Goal: Task Accomplishment & Management: Manage account settings

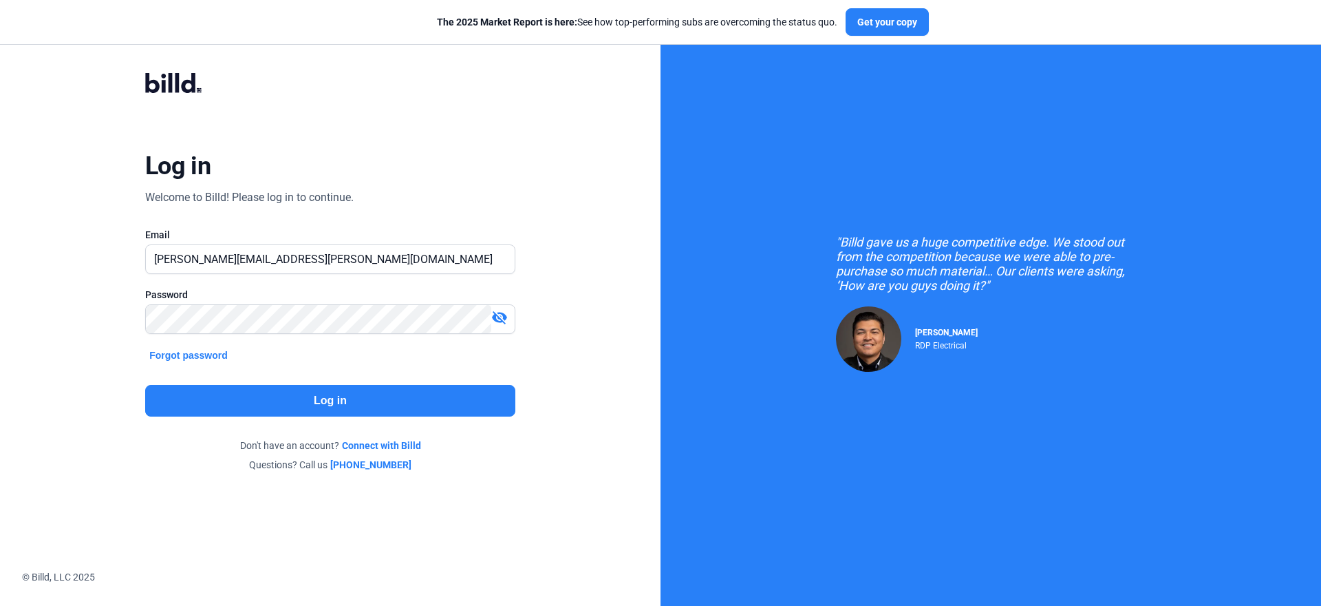
type input "[PERSON_NAME][EMAIL_ADDRESS][PERSON_NAME][DOMAIN_NAME]"
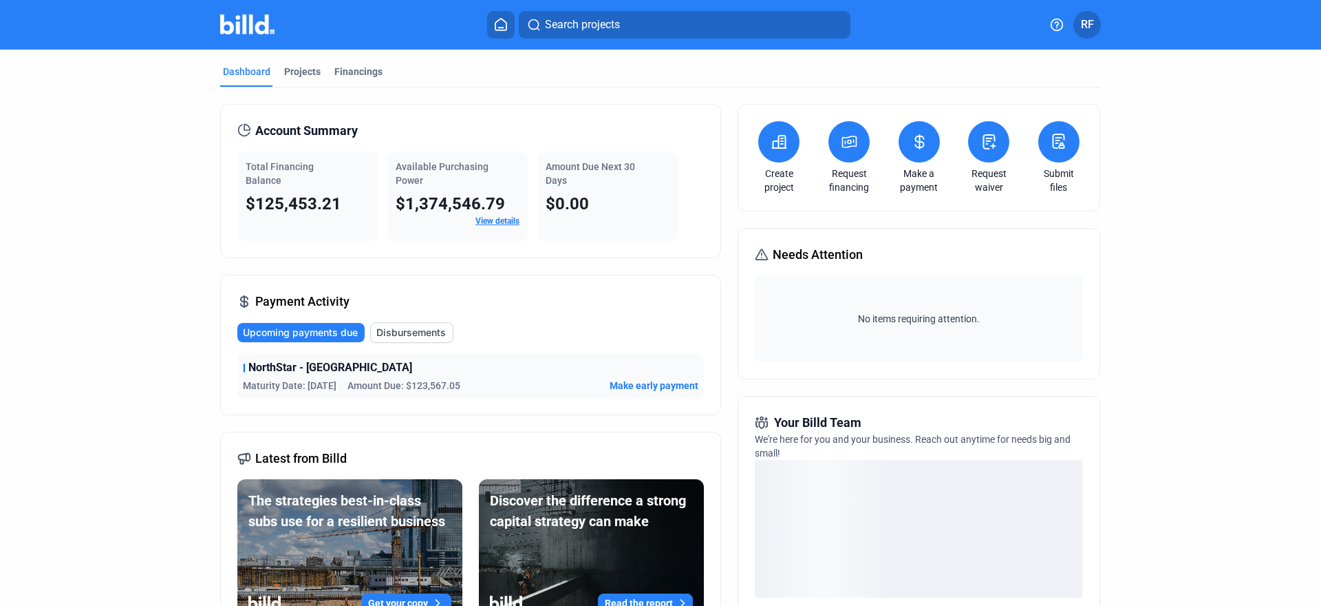
click at [963, 45] on mat-toolbar "Search projects RF" at bounding box center [660, 25] width 1321 height 50
click at [1088, 22] on span "RF" at bounding box center [1087, 25] width 13 height 17
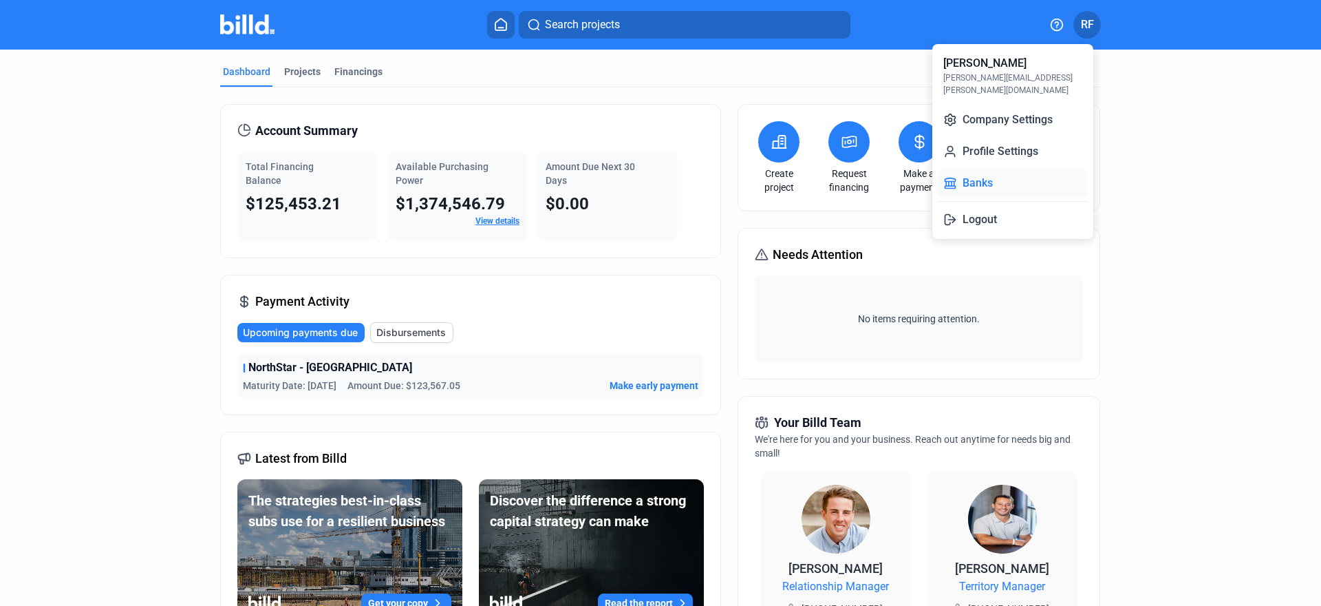
click at [1019, 169] on button "Banks" at bounding box center [1013, 183] width 150 height 28
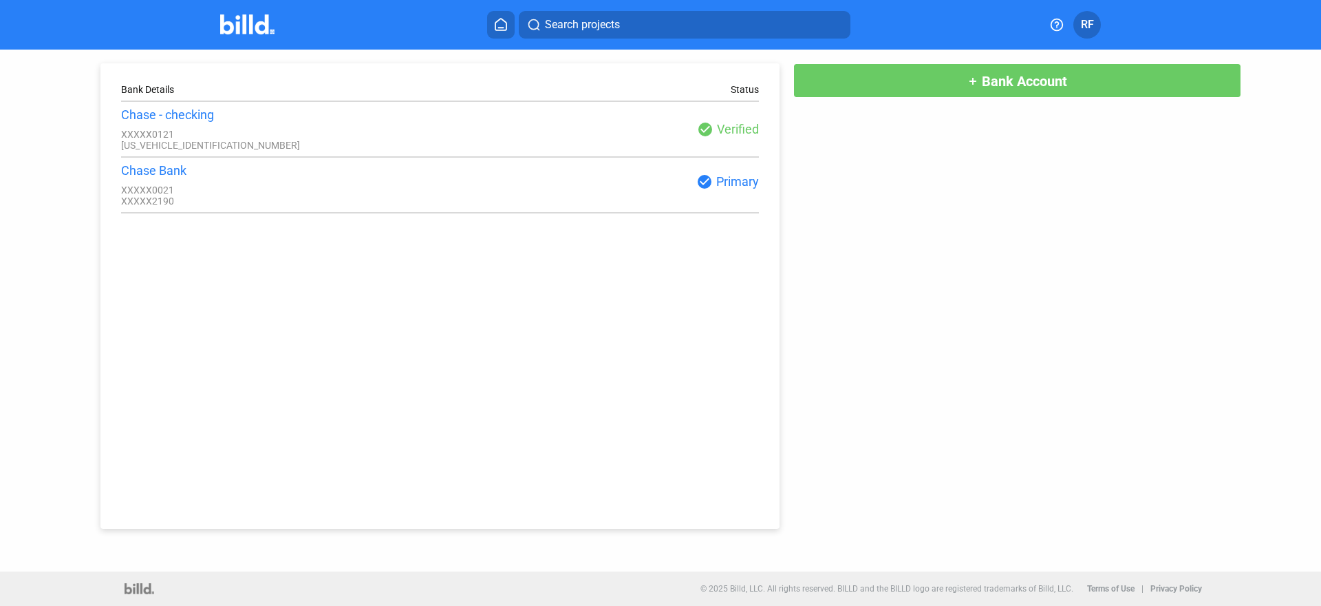
drag, startPoint x: 708, startPoint y: 114, endPoint x: 738, endPoint y: 150, distance: 46.9
click at [738, 150] on div "Chase - checking XXXXX0121 [US_VEHICLE_IDENTIFICATION_NUMBER] check_circle Veri…" at bounding box center [440, 128] width 638 height 43
click at [349, 34] on div "Search projects" at bounding box center [669, 25] width 732 height 28
click at [219, 32] on div "Search projects RF" at bounding box center [661, 25] width 1074 height 28
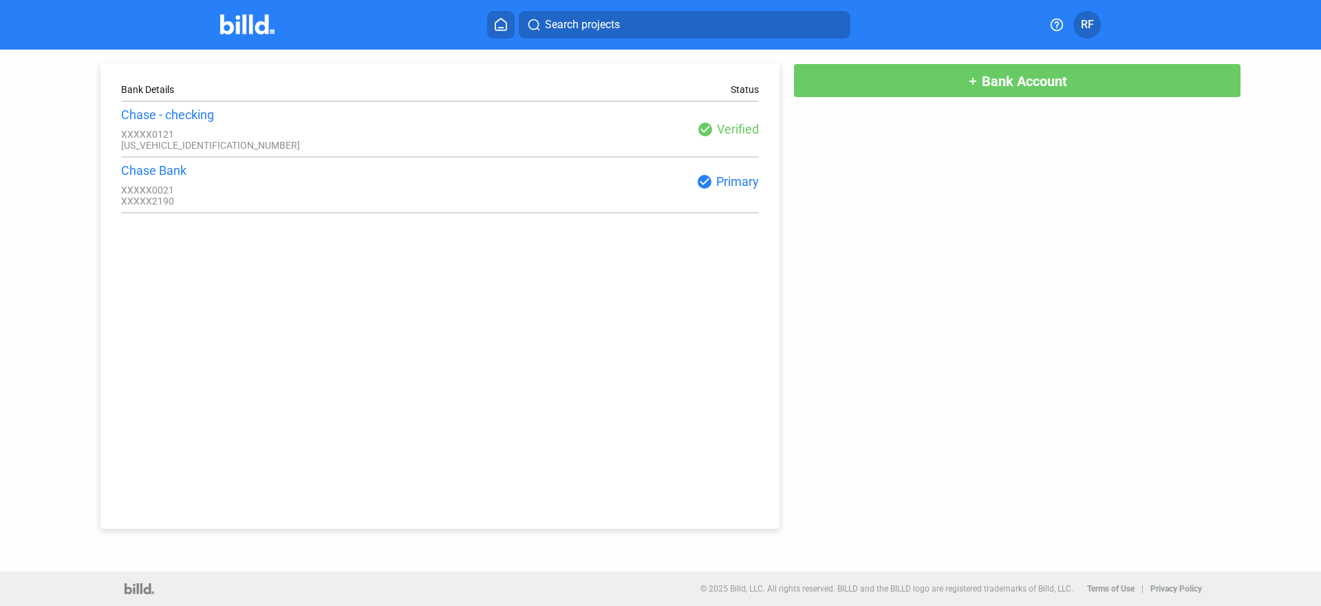
click at [226, 26] on img at bounding box center [247, 24] width 54 height 20
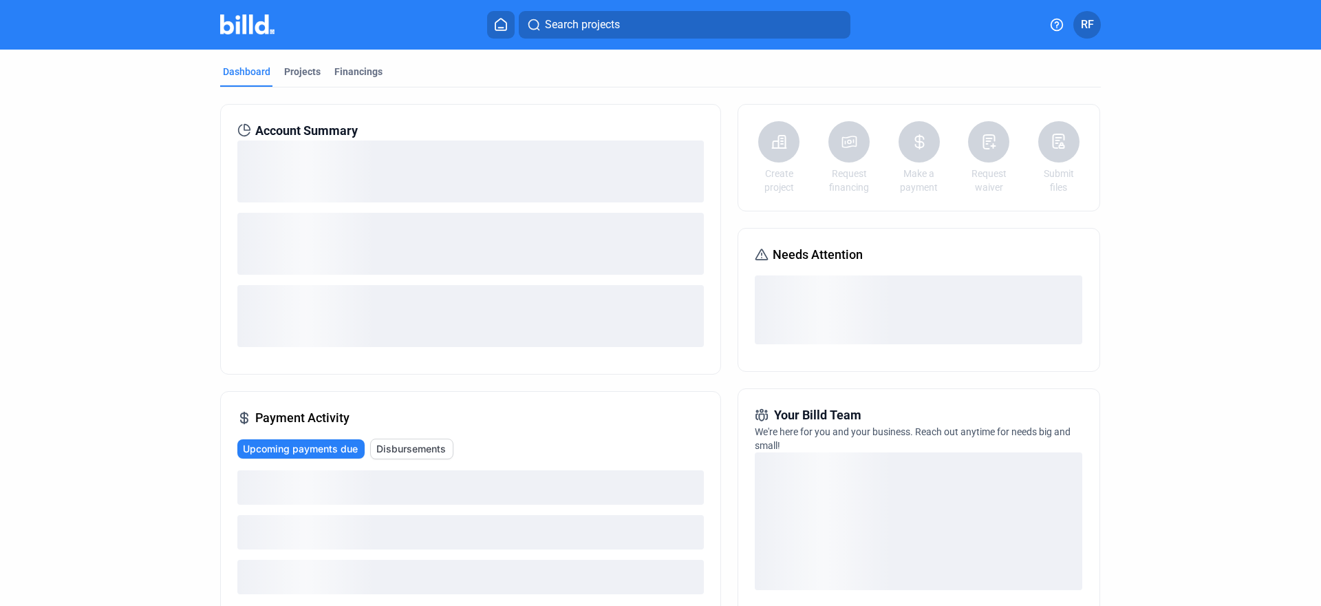
click at [226, 26] on img at bounding box center [247, 24] width 54 height 20
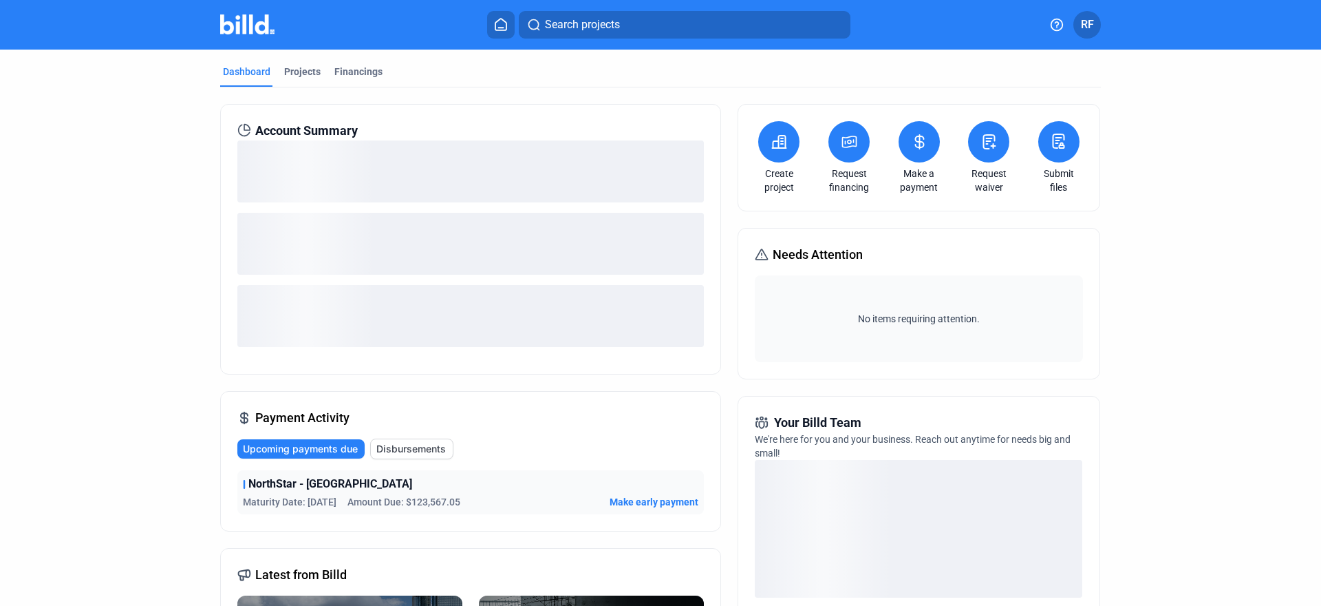
click at [1092, 28] on span "RF" at bounding box center [1087, 25] width 13 height 17
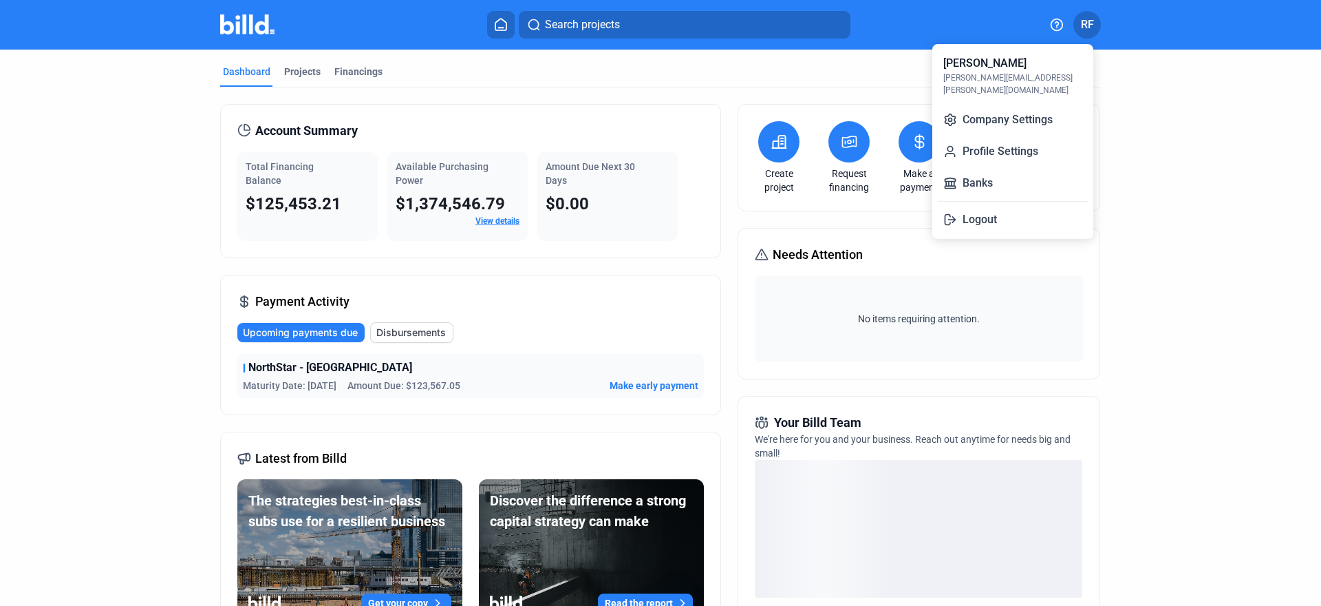
click at [778, 147] on div at bounding box center [660, 303] width 1321 height 606
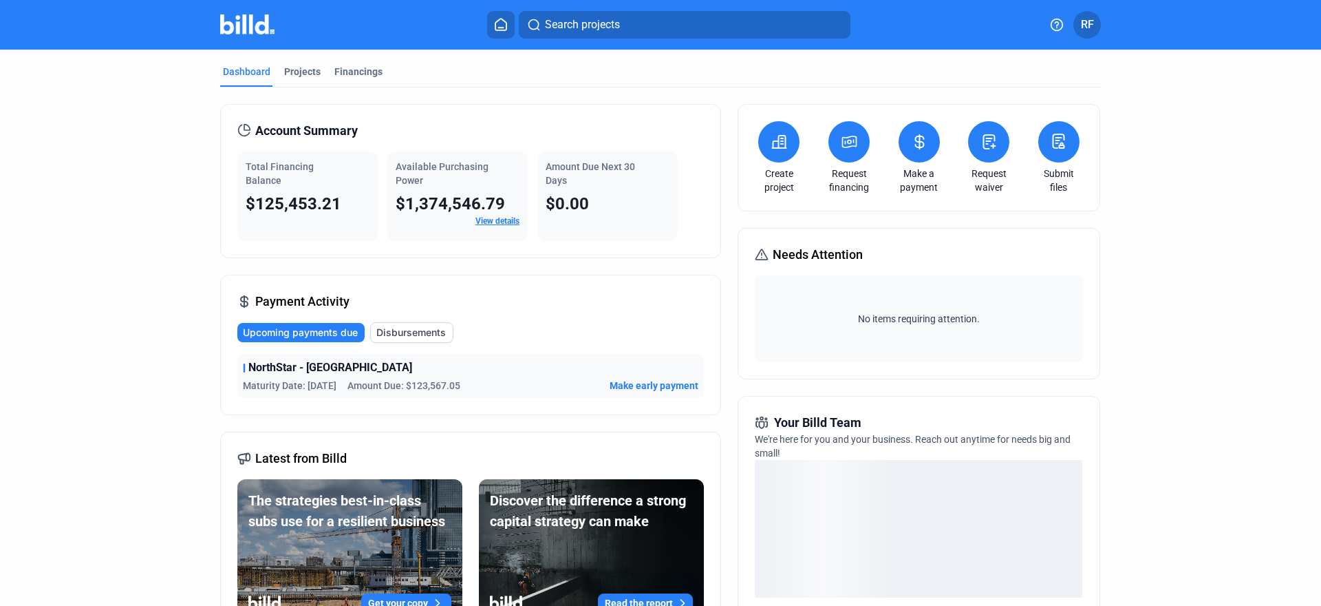
click at [752, 103] on div "Account Summary Total Financing Balance $125,453.21 Available Purchasing Power …" at bounding box center [660, 501] width 881 height 829
click at [1092, 5] on mat-toolbar "Search projects RF" at bounding box center [660, 25] width 1321 height 50
click at [1094, 16] on button "RF" at bounding box center [1088, 25] width 28 height 28
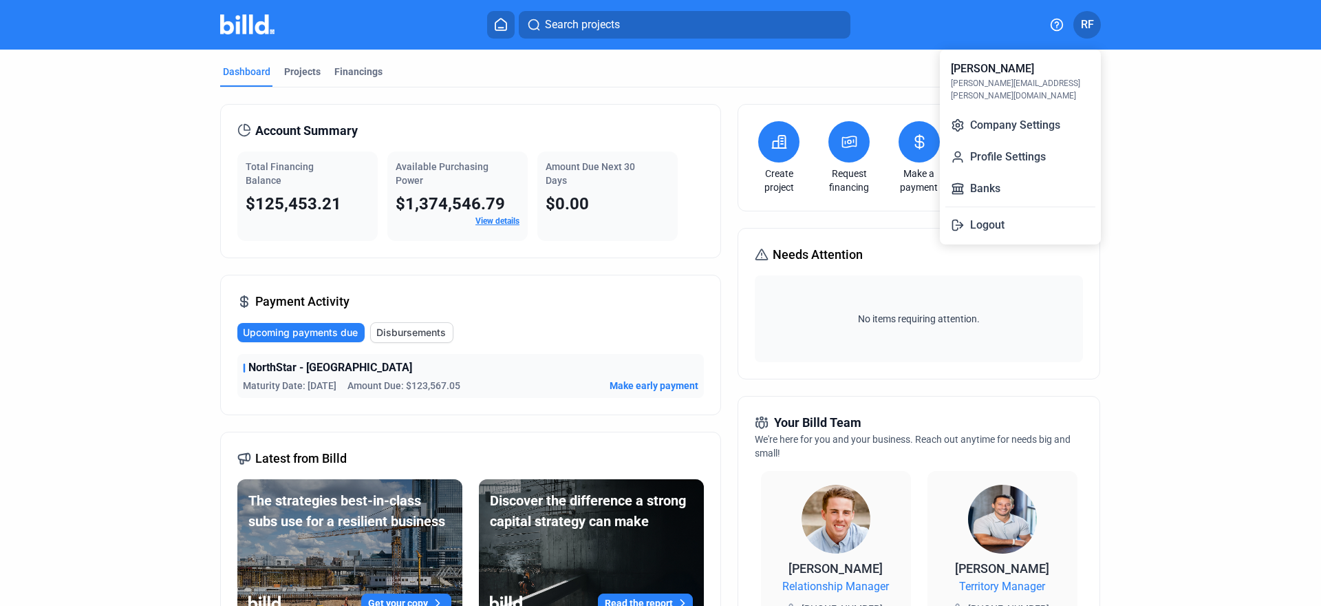
click at [1025, 82] on div "[PERSON_NAME][EMAIL_ADDRESS][PERSON_NAME][DOMAIN_NAME]" at bounding box center [1020, 89] width 139 height 25
drag, startPoint x: 450, startPoint y: 79, endPoint x: 1044, endPoint y: 78, distance: 593.9
click at [451, 79] on div at bounding box center [660, 303] width 1321 height 606
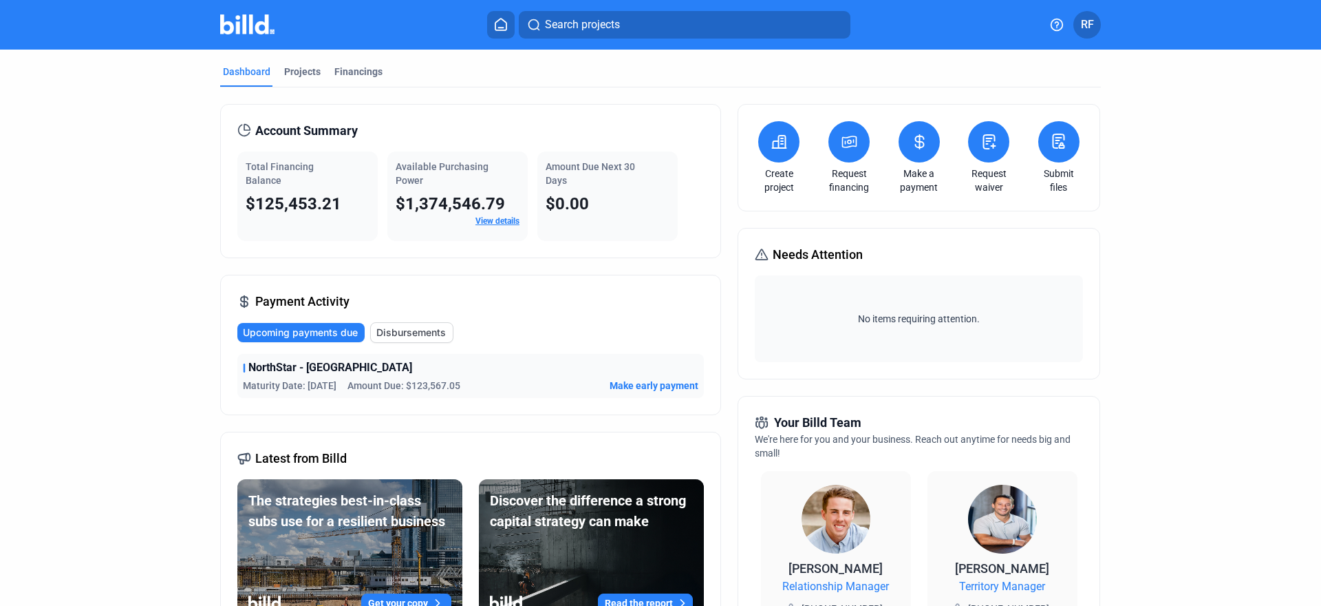
click at [1103, 26] on div "Search projects RF" at bounding box center [661, 25] width 1074 height 28
click at [1079, 23] on button "RF" at bounding box center [1088, 25] width 28 height 28
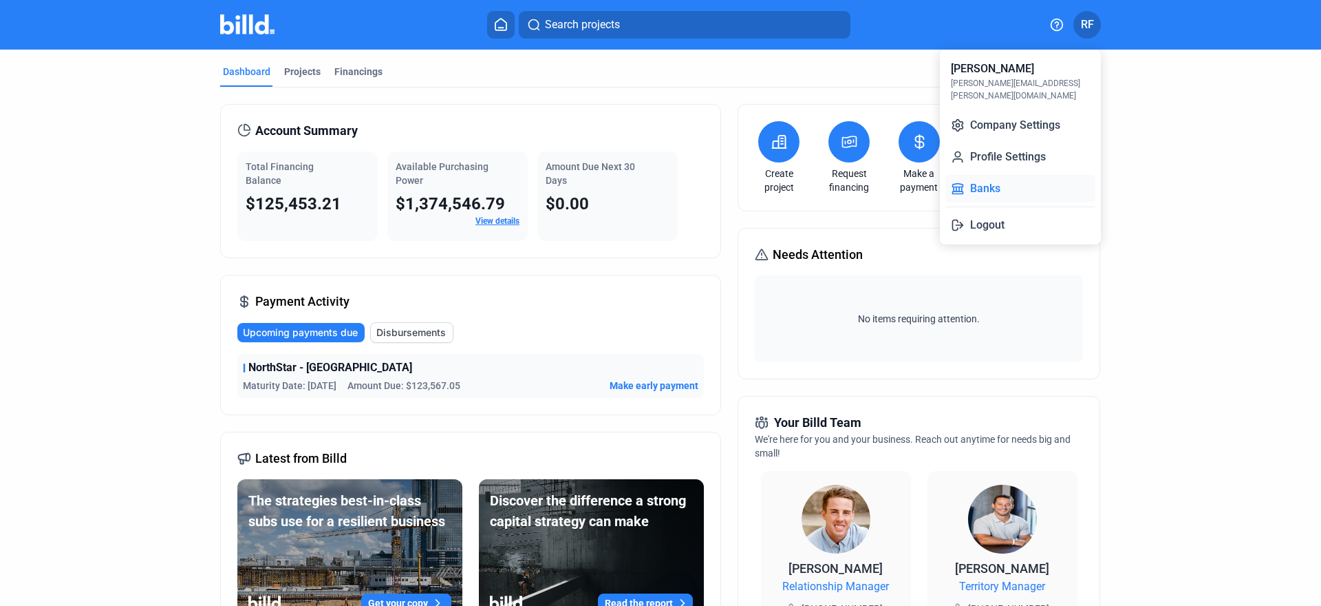
click at [1012, 175] on button "Banks" at bounding box center [1021, 189] width 150 height 28
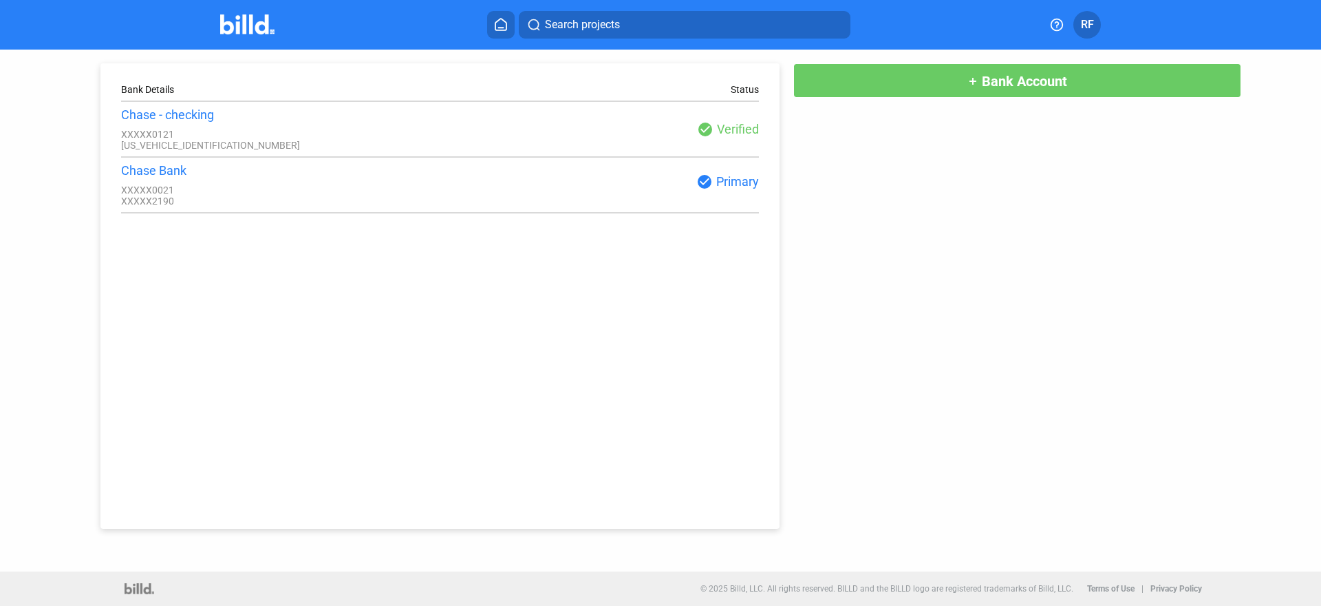
click at [1097, 27] on button "RF" at bounding box center [1088, 25] width 28 height 28
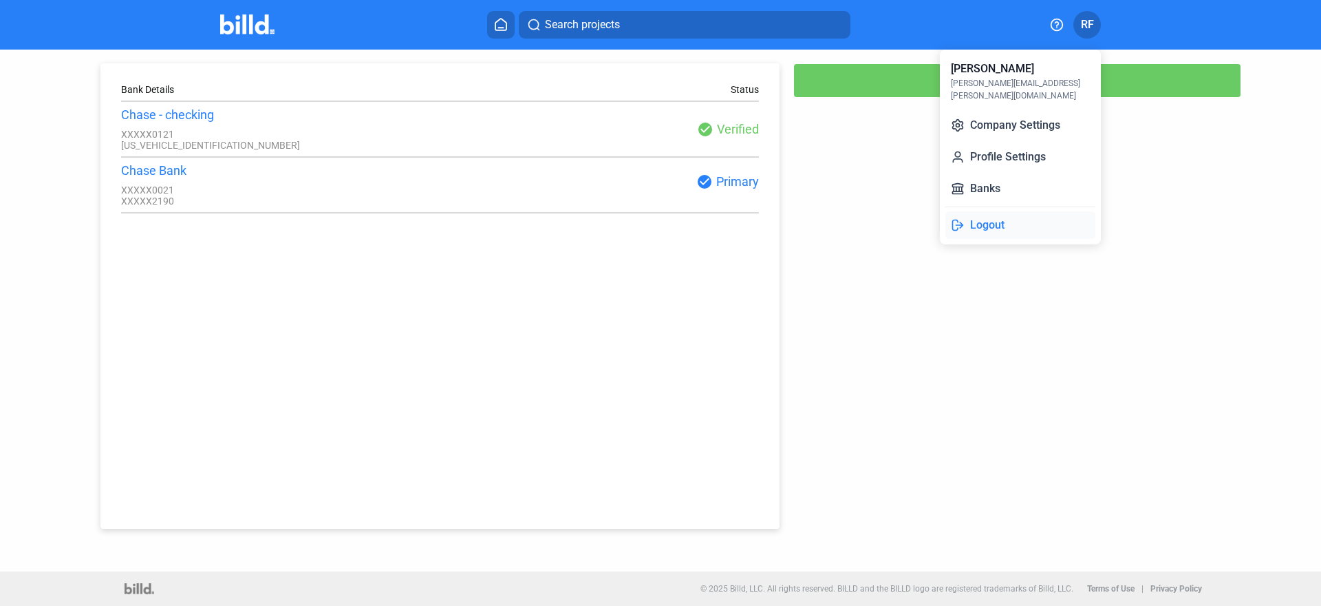
click at [1038, 211] on button "Logout" at bounding box center [1021, 225] width 150 height 28
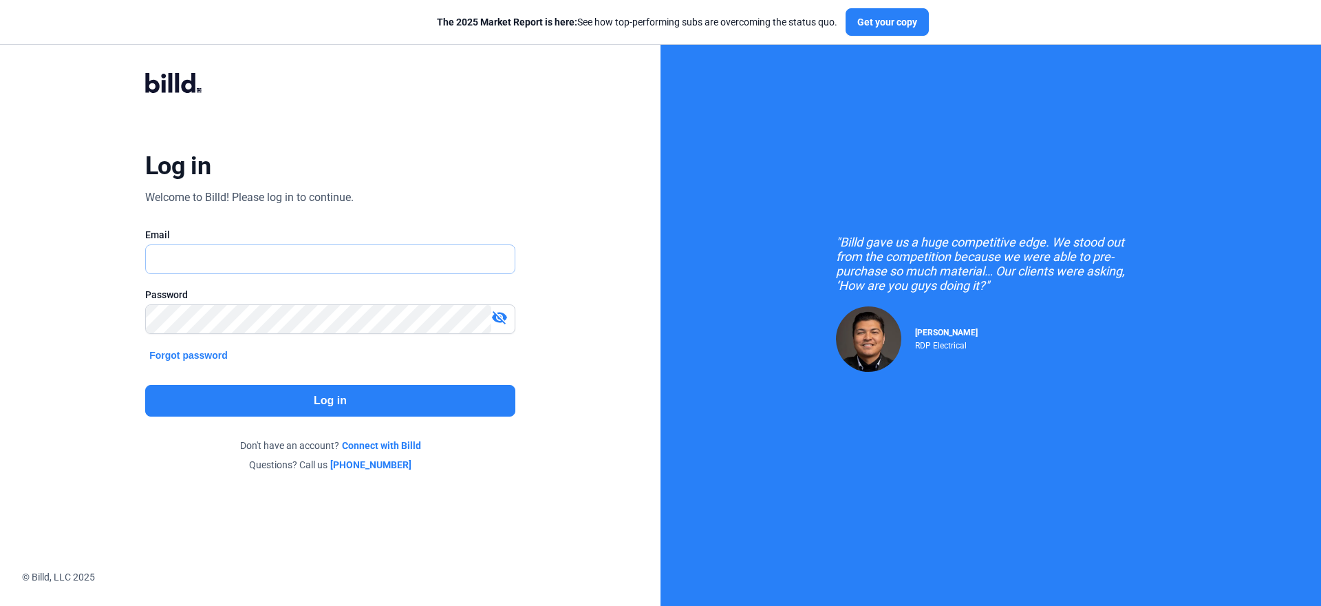
click at [317, 256] on input "text" at bounding box center [323, 259] width 354 height 28
click at [356, 182] on div "Log in Welcome to Billd! Please log in to continue. Email Password visibility_o…" at bounding box center [330, 271] width 476 height 451
click at [339, 257] on input "text" at bounding box center [330, 259] width 369 height 28
type input "[PERSON_NAME][EMAIL_ADDRESS][PERSON_NAME][DOMAIN_NAME]"
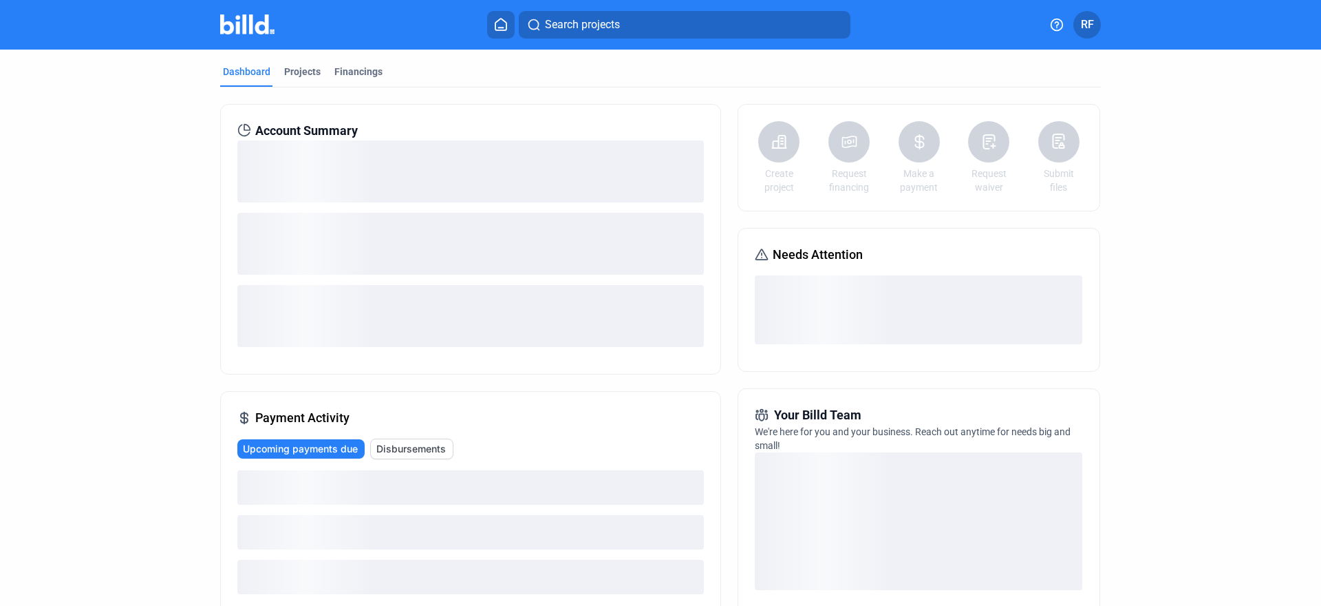
click at [381, 42] on mat-toolbar "Search projects RF" at bounding box center [660, 25] width 1321 height 50
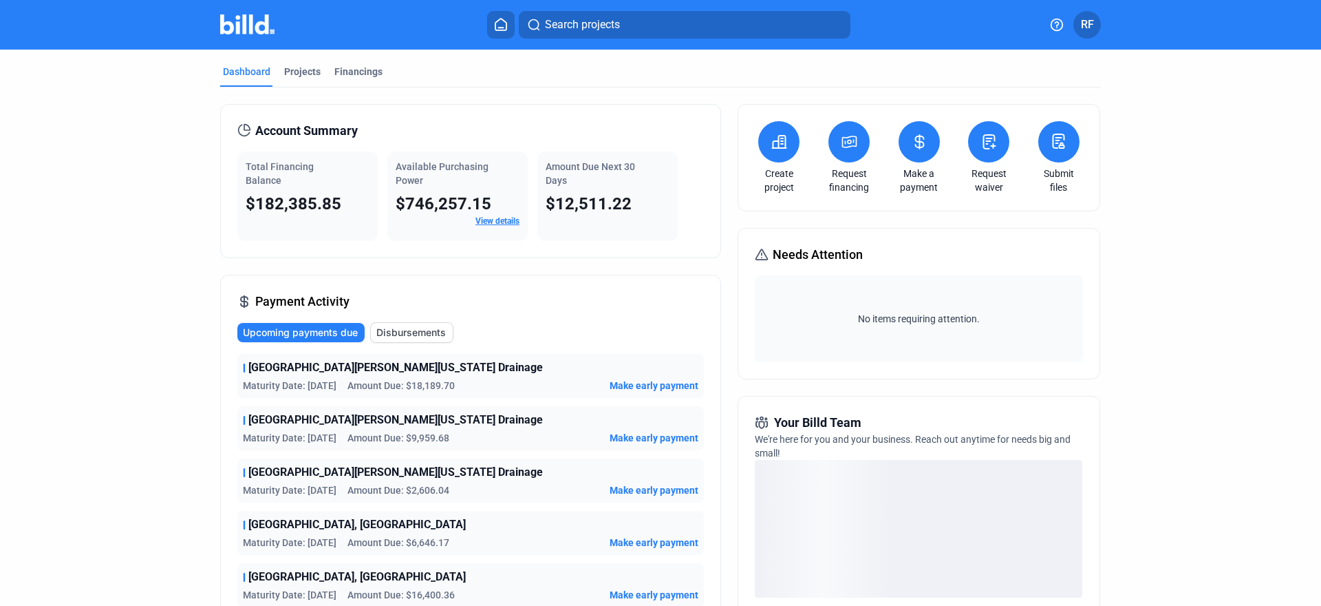
click at [628, 92] on div "Account Summary Total Financing Balance $182,385.85 Available Purchasing Power …" at bounding box center [660, 501] width 881 height 829
